Goal: Find specific page/section: Find specific page/section

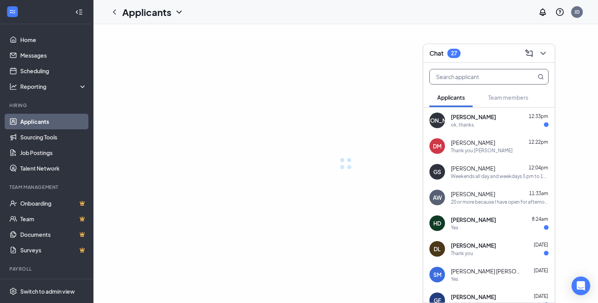
click at [460, 76] on input "text" at bounding box center [476, 76] width 92 height 15
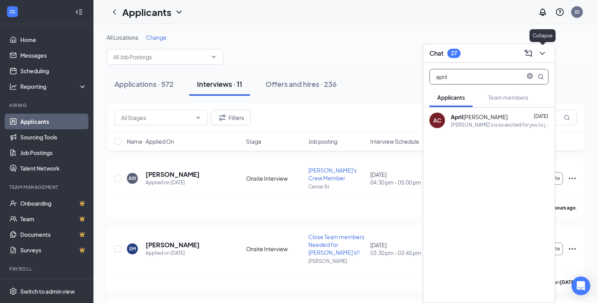
type input "april"
click at [539, 53] on icon "ChevronDown" at bounding box center [542, 53] width 9 height 9
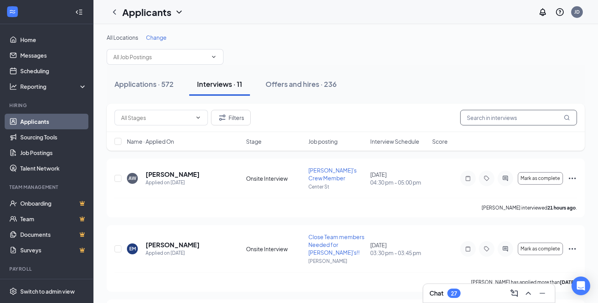
click at [500, 115] on input "text" at bounding box center [519, 118] width 117 height 16
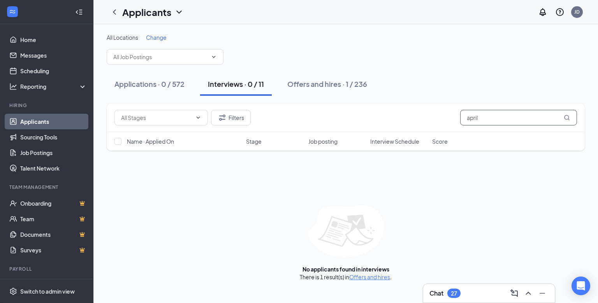
type input "april"
click at [567, 120] on icon "MagnifyingGlass" at bounding box center [567, 118] width 6 height 6
click at [25, 123] on link "Applicants" at bounding box center [53, 122] width 67 height 16
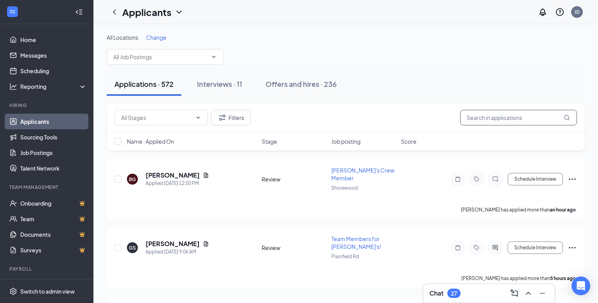
click at [487, 120] on input "text" at bounding box center [519, 118] width 117 height 16
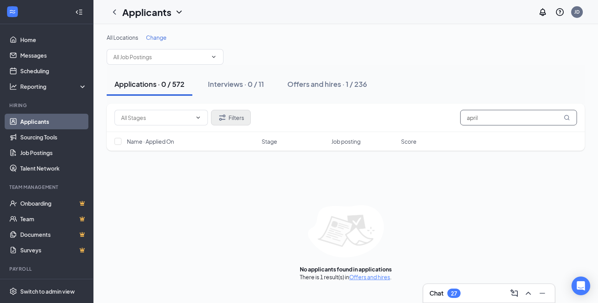
type input "april"
click at [238, 119] on button "Filters" at bounding box center [231, 118] width 40 height 16
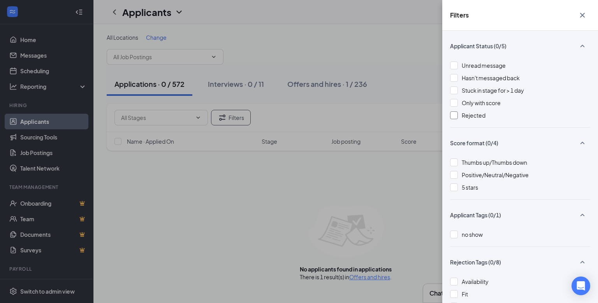
click at [452, 116] on div at bounding box center [454, 115] width 8 height 8
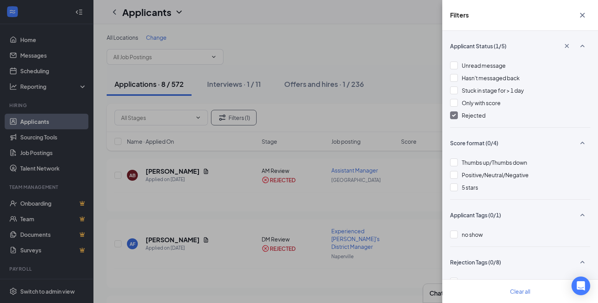
click at [582, 14] on icon "Cross" at bounding box center [582, 15] width 9 height 9
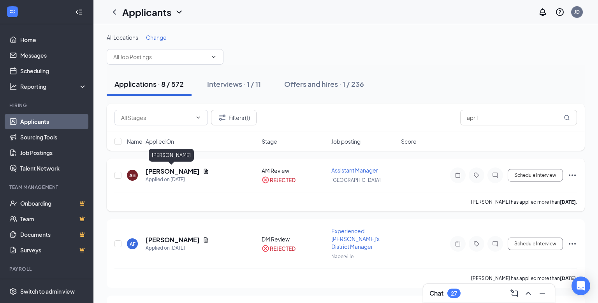
click at [181, 174] on h5 "[PERSON_NAME]" at bounding box center [173, 171] width 54 height 9
